Goal: Task Accomplishment & Management: Manage account settings

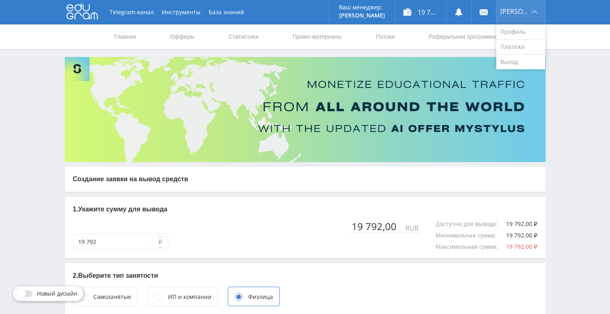
click at [520, 7] on div "[PERSON_NAME]" at bounding box center [520, 12] width 49 height 24
click at [512, 35] on link "Профиль" at bounding box center [520, 31] width 49 height 15
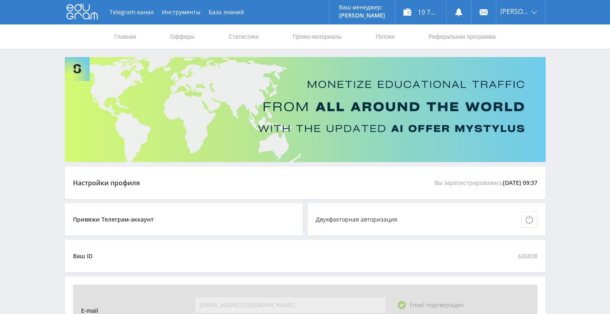
scroll to position [90, 0]
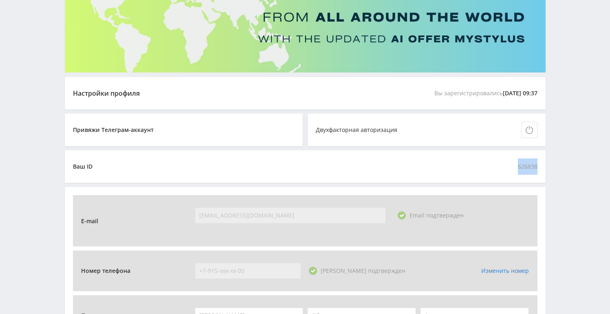
drag, startPoint x: 518, startPoint y: 167, endPoint x: 542, endPoint y: 166, distance: 24.1
click at [542, 166] on div "Ваш ID 626838" at bounding box center [305, 166] width 481 height 33
copy span "626838"
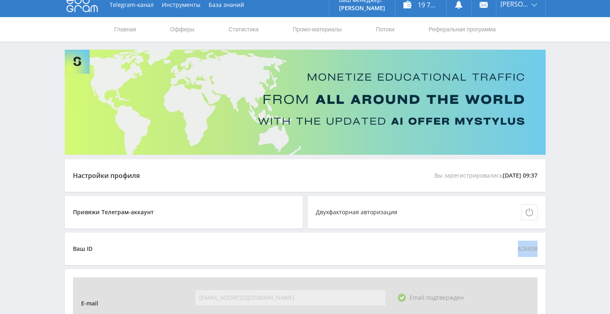
scroll to position [0, 0]
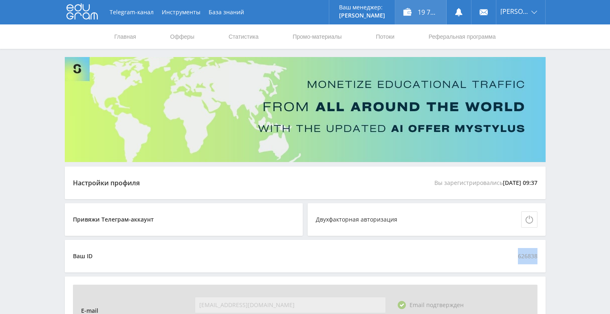
click at [433, 4] on div "19 792,00 ₽" at bounding box center [420, 12] width 51 height 24
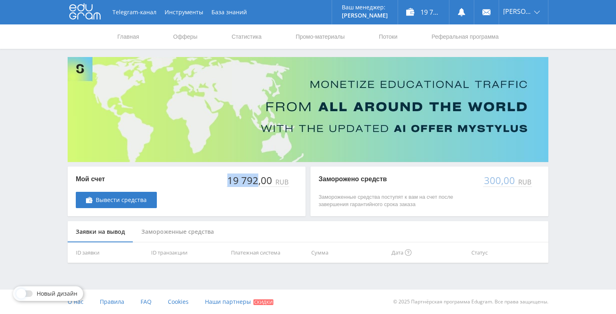
drag, startPoint x: 221, startPoint y: 185, endPoint x: 258, endPoint y: 185, distance: 36.7
click at [258, 185] on div "Мой счет Вывести средства 19 792,00 RUB" at bounding box center [187, 192] width 238 height 50
copy div "19 792"
